Goal: Task Accomplishment & Management: Use online tool/utility

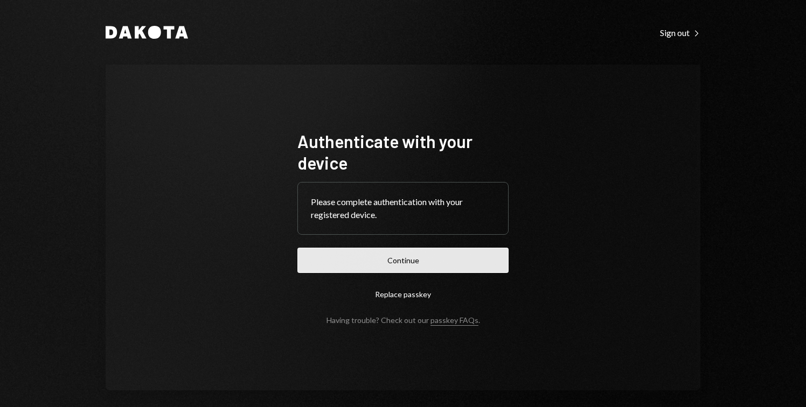
click at [464, 256] on button "Continue" at bounding box center [402, 260] width 211 height 25
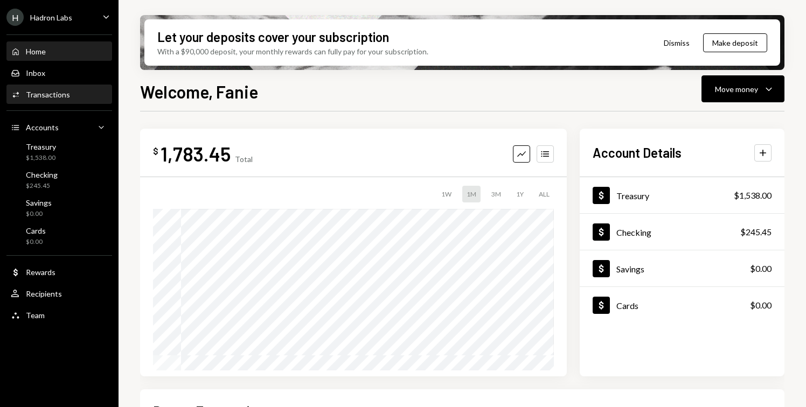
click at [69, 98] on div "Activities Transactions" at bounding box center [59, 95] width 97 height 10
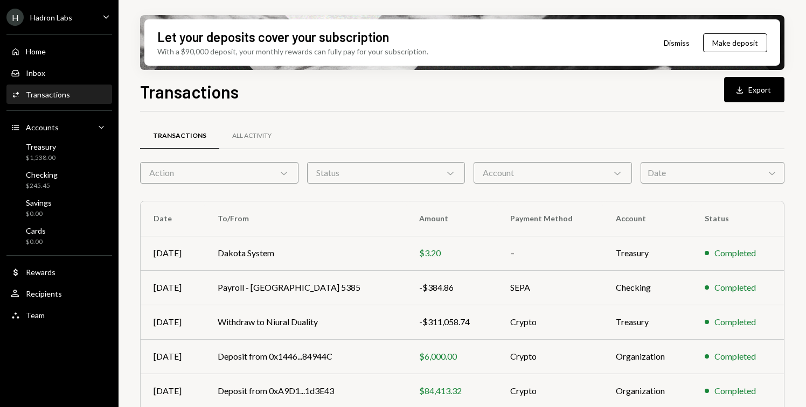
click at [733, 172] on div "Date Chevron Down" at bounding box center [713, 173] width 144 height 22
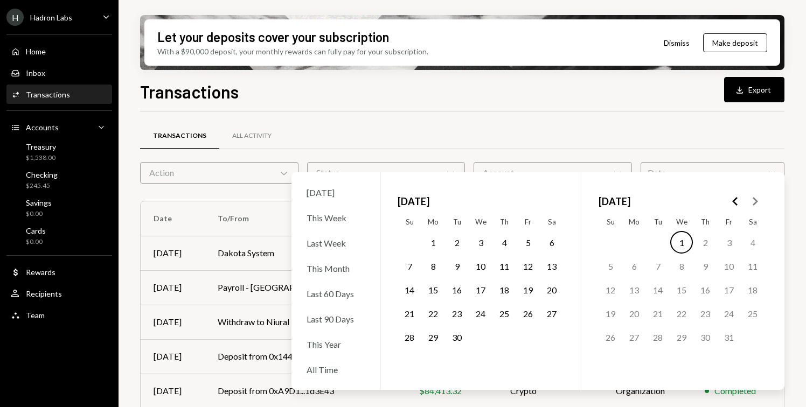
click at [494, 122] on div "Transactions All Activity" at bounding box center [462, 135] width 644 height 27
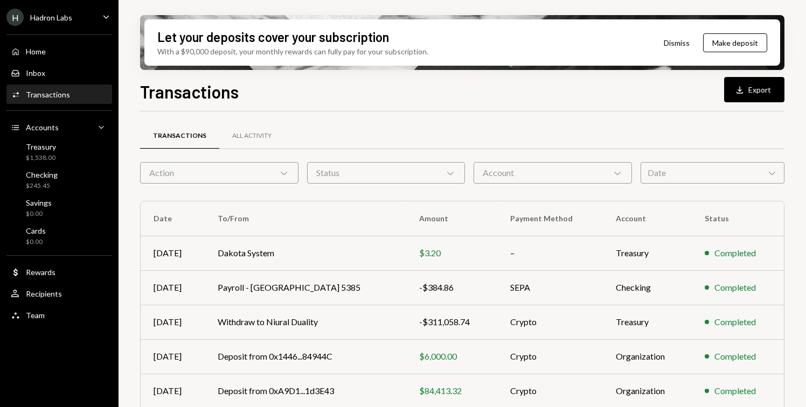
click at [713, 175] on div "Date Chevron Down" at bounding box center [713, 173] width 144 height 22
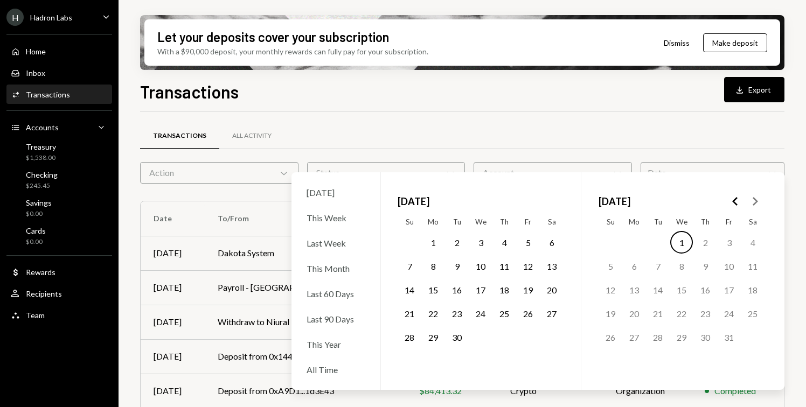
click at [543, 130] on div "Transactions All Activity" at bounding box center [462, 135] width 644 height 27
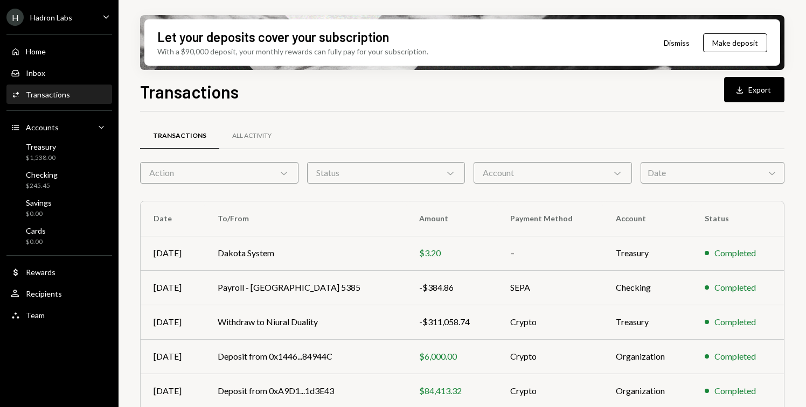
click at [674, 171] on div "Date Chevron Down" at bounding box center [713, 173] width 144 height 22
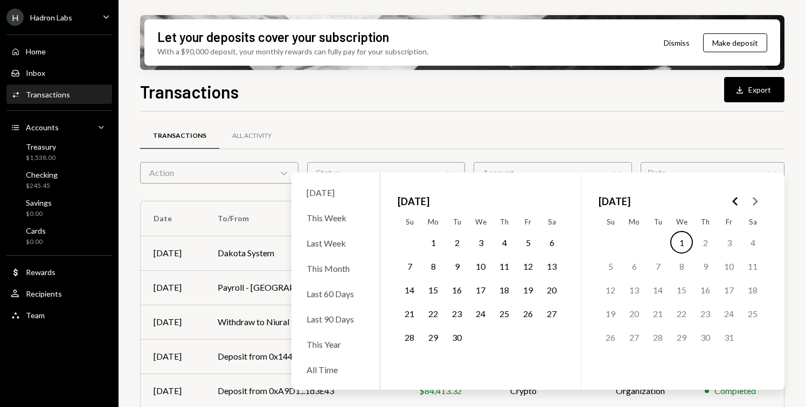
click at [449, 109] on div "Transactions Download Export Transactions All Activity Action Chevron Down Stat…" at bounding box center [462, 275] width 644 height 392
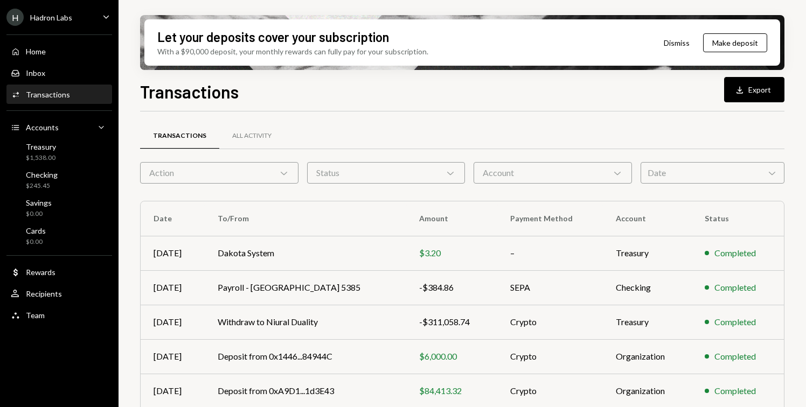
click at [342, 102] on div "Transactions Download Export" at bounding box center [462, 91] width 644 height 24
click at [706, 164] on div "Date Chevron Down" at bounding box center [713, 173] width 144 height 22
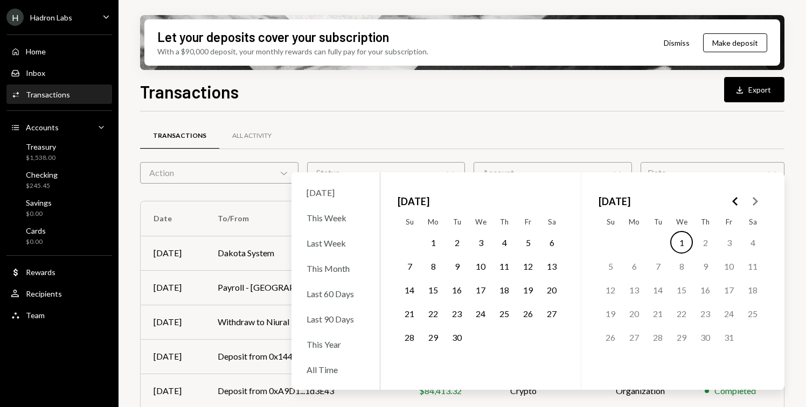
click at [437, 315] on button "22" at bounding box center [433, 313] width 23 height 23
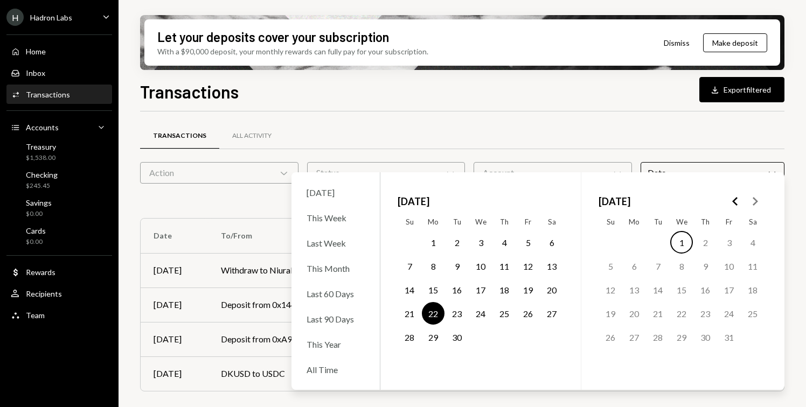
click at [687, 241] on button "1" at bounding box center [681, 242] width 23 height 23
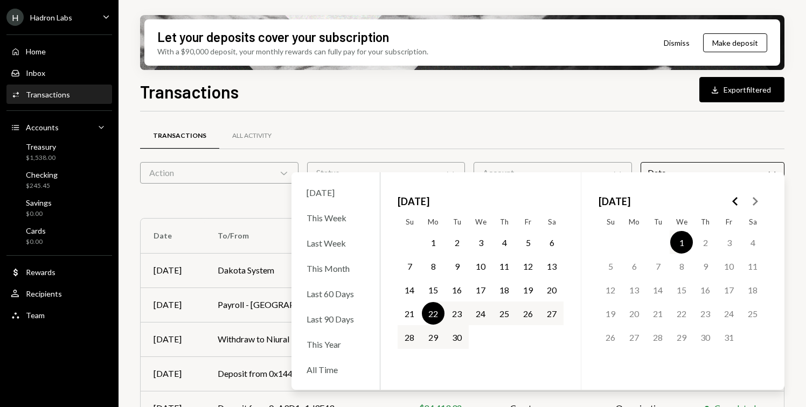
click at [610, 116] on div "Transactions All Activity Action Chevron Down Status Chevron Down Account Chevr…" at bounding box center [462, 297] width 644 height 371
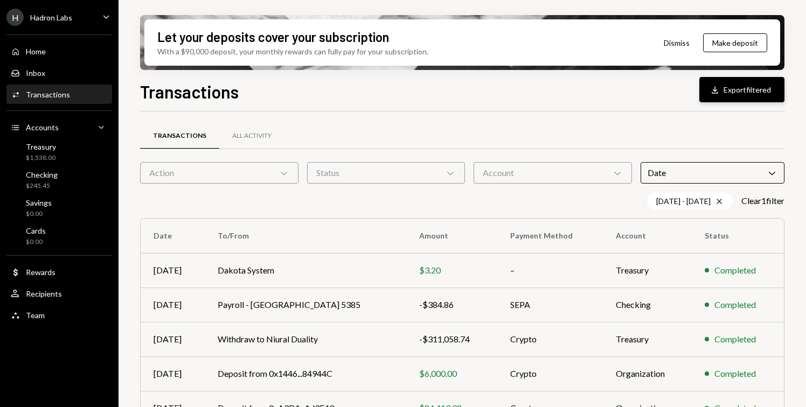
click at [732, 93] on button "Download Export filtered" at bounding box center [741, 89] width 85 height 25
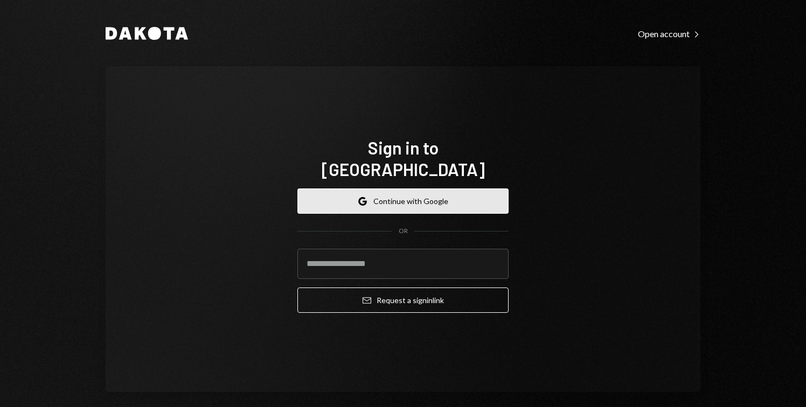
click at [372, 189] on button "Google Continue with Google" at bounding box center [402, 201] width 211 height 25
